Goal: Transaction & Acquisition: Book appointment/travel/reservation

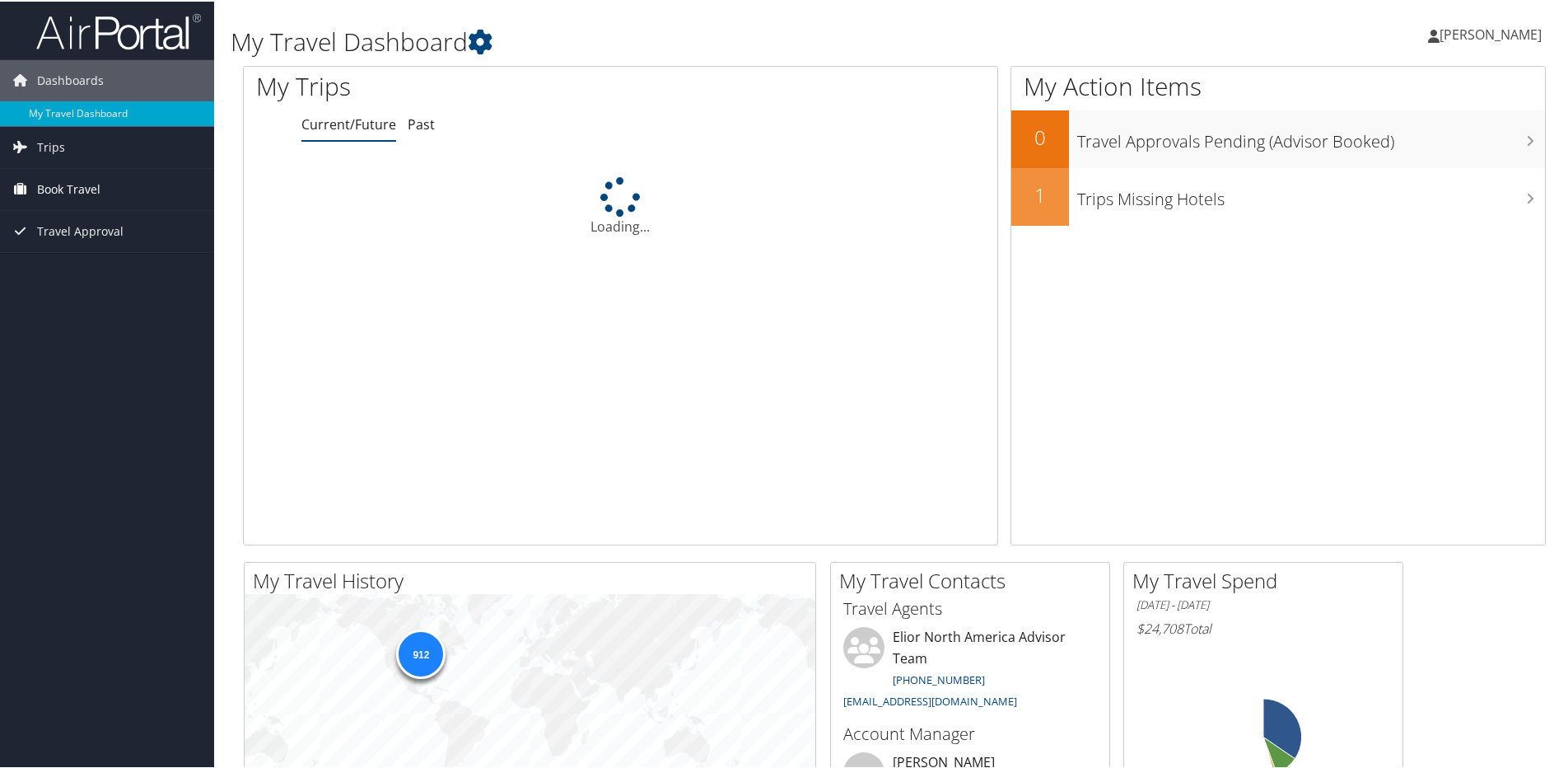
click at [104, 188] on link "Book Travel" at bounding box center [107, 188] width 214 height 41
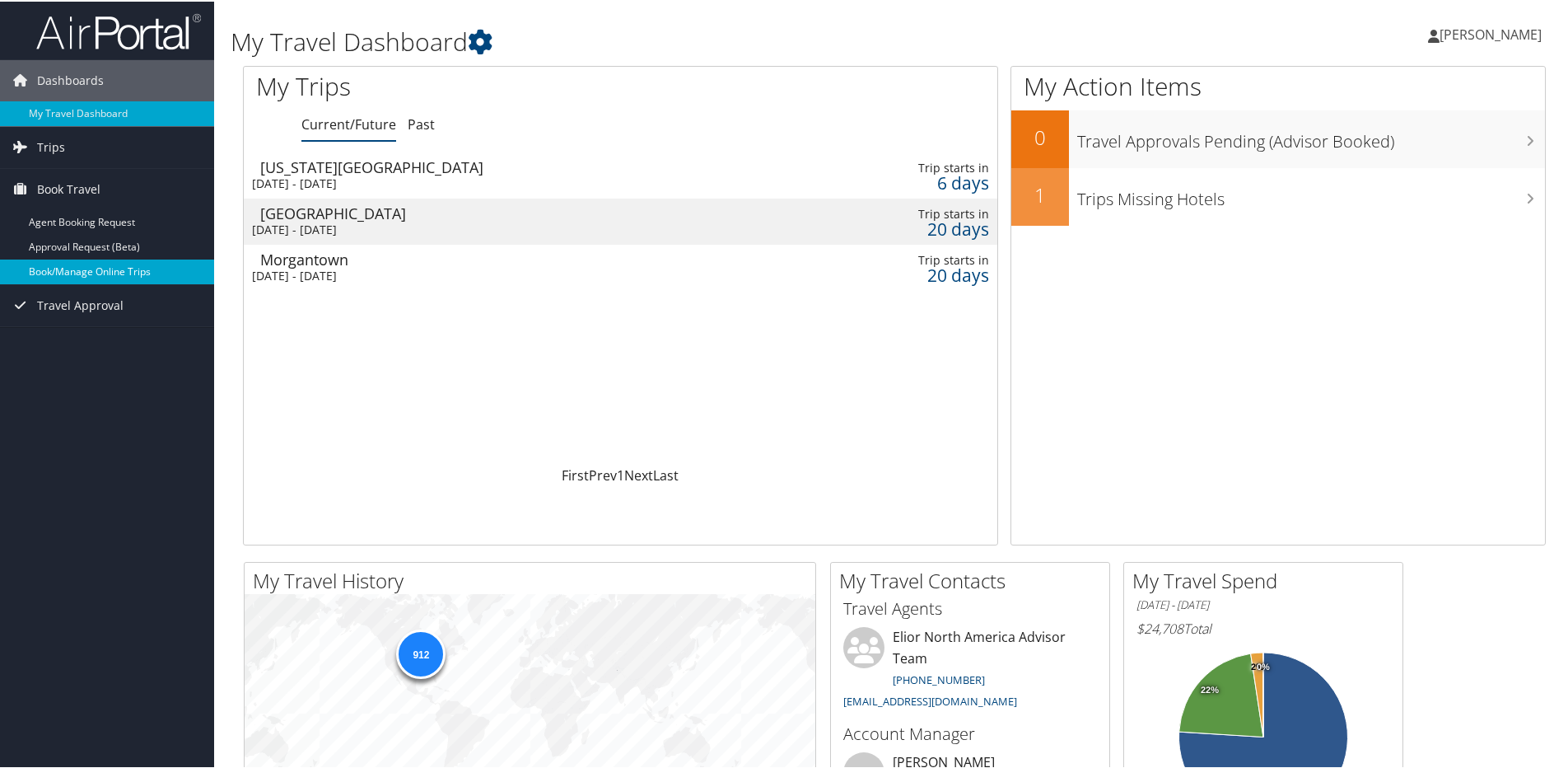
click at [85, 266] on link "Book/Manage Online Trips" at bounding box center [107, 270] width 214 height 25
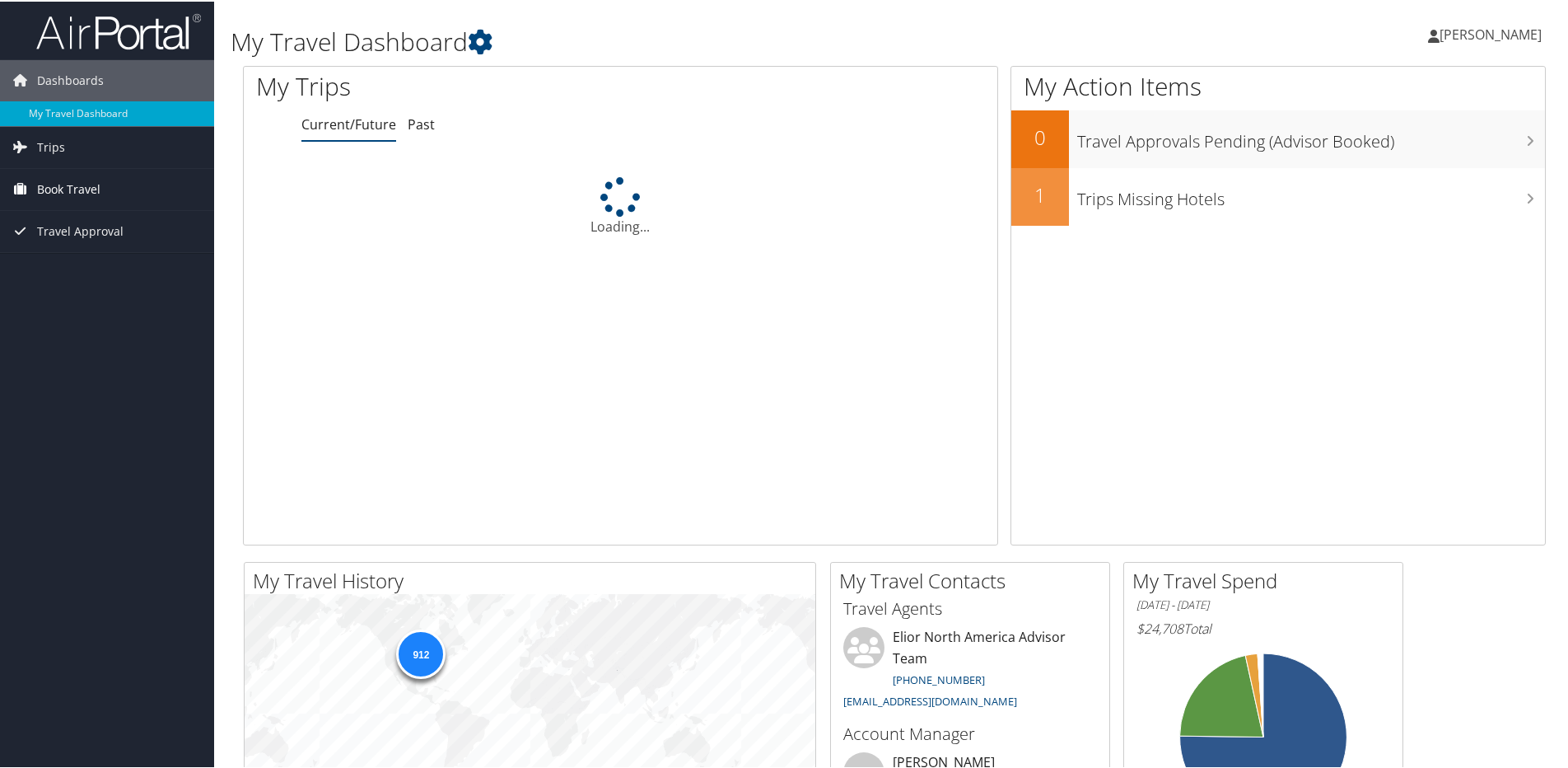
click at [78, 189] on span "Book Travel" at bounding box center [68, 188] width 64 height 41
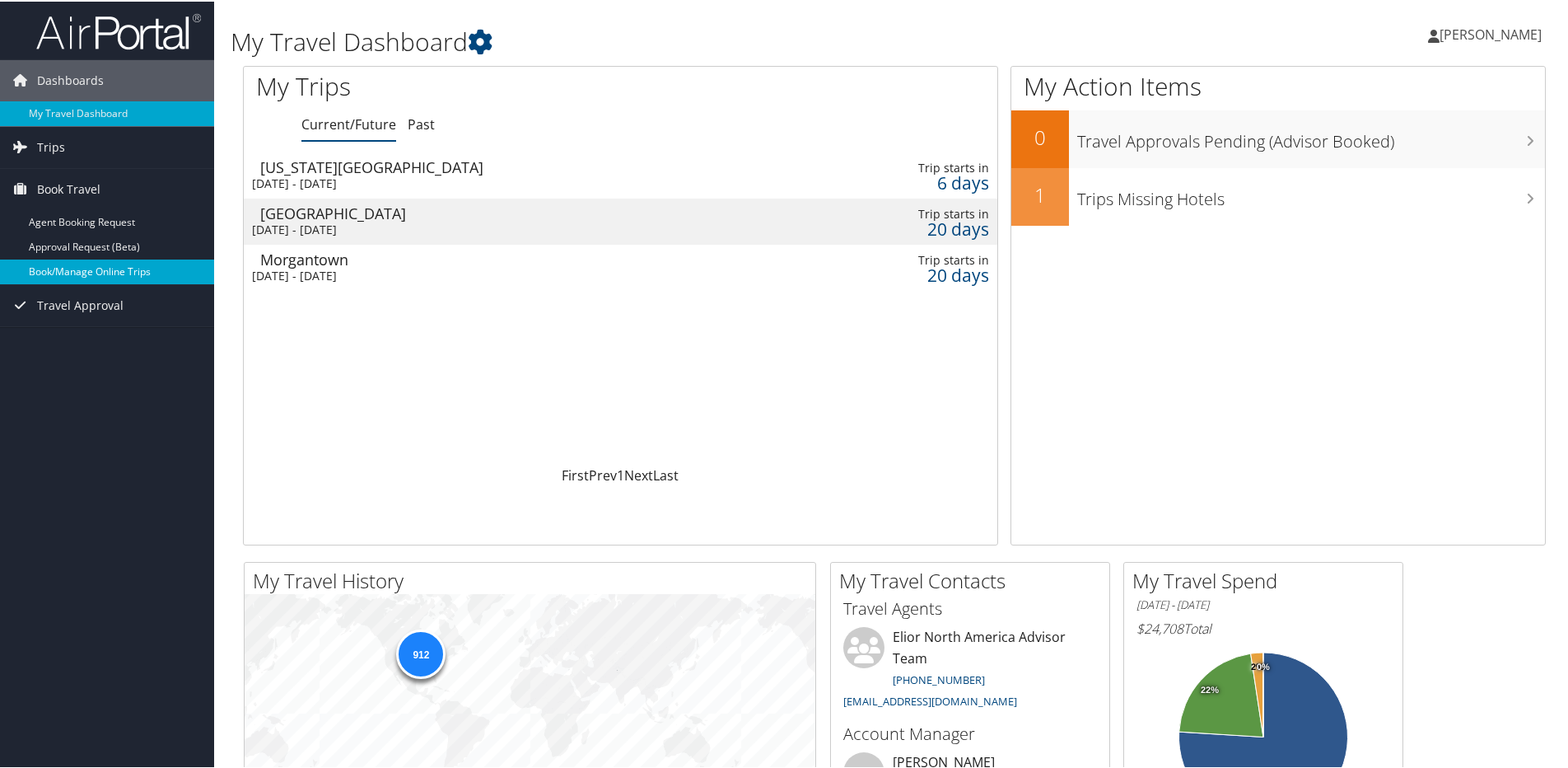
click at [87, 272] on link "Book/Manage Online Trips" at bounding box center [107, 270] width 214 height 25
click at [67, 266] on link "Book/Manage Online Trips" at bounding box center [107, 270] width 214 height 25
